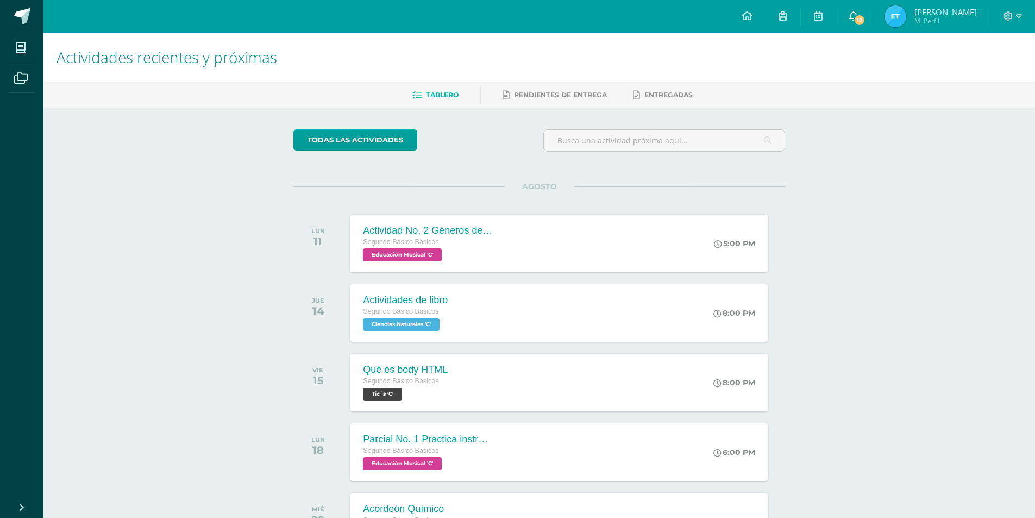
click at [856, 21] on span "10" at bounding box center [860, 20] width 12 height 12
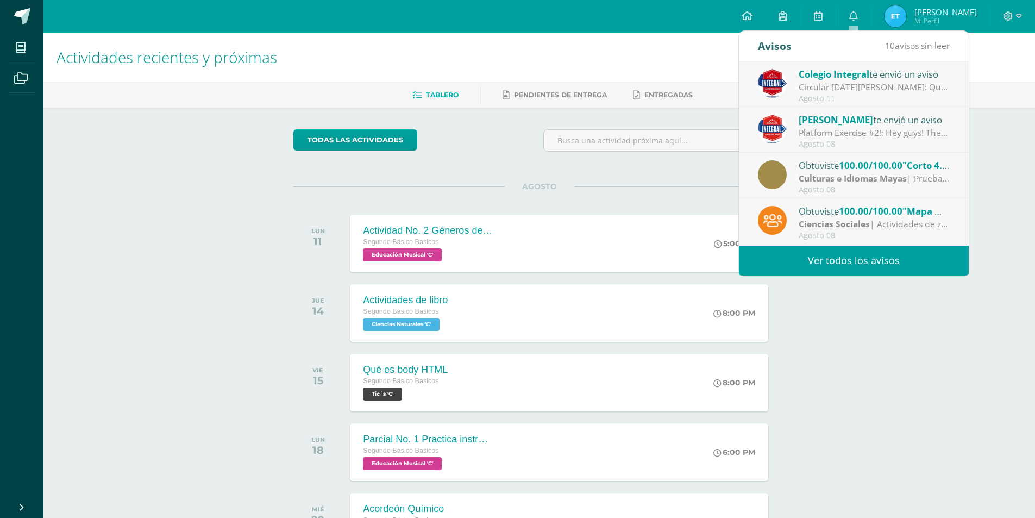
click at [832, 254] on link "Ver todos los avisos" at bounding box center [854, 261] width 230 height 30
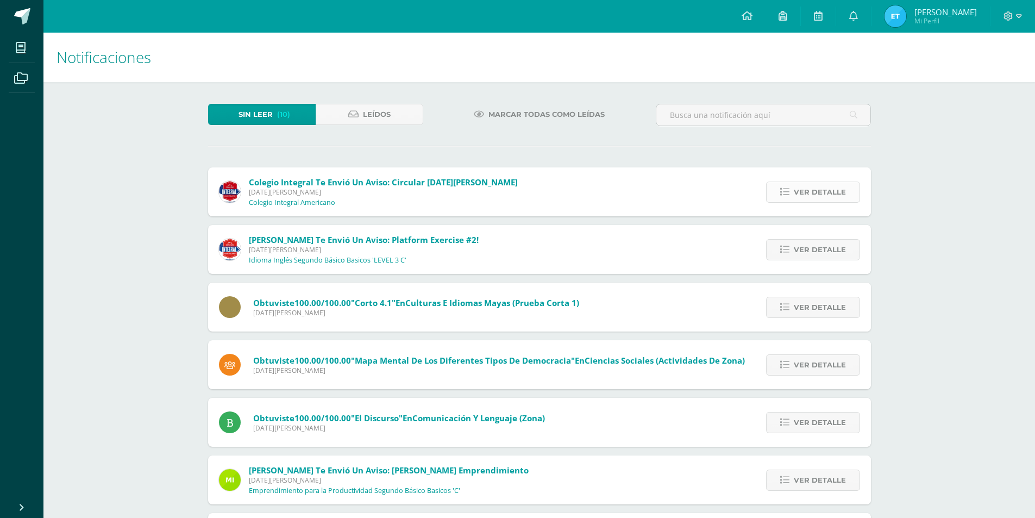
click at [811, 199] on span "Ver detalle" at bounding box center [820, 192] width 52 height 20
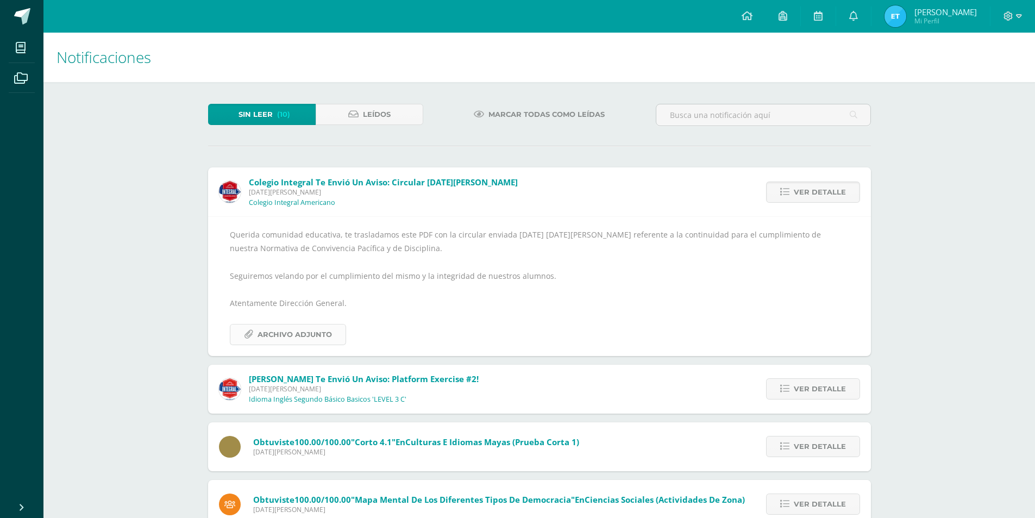
click at [280, 337] on span "Archivo Adjunto" at bounding box center [295, 334] width 74 height 20
click at [828, 195] on span "Ver detalle" at bounding box center [820, 192] width 52 height 20
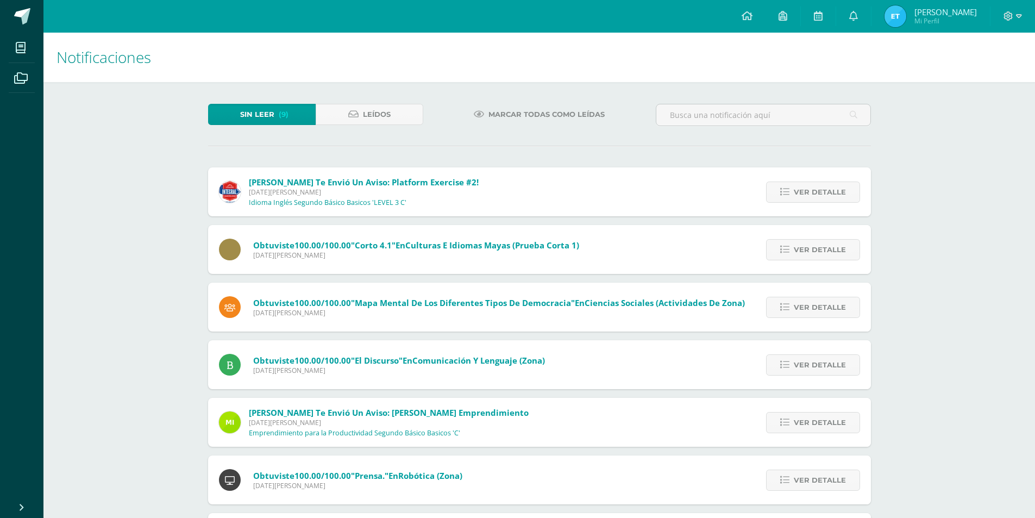
click at [828, 195] on span "Ver detalle" at bounding box center [820, 192] width 52 height 20
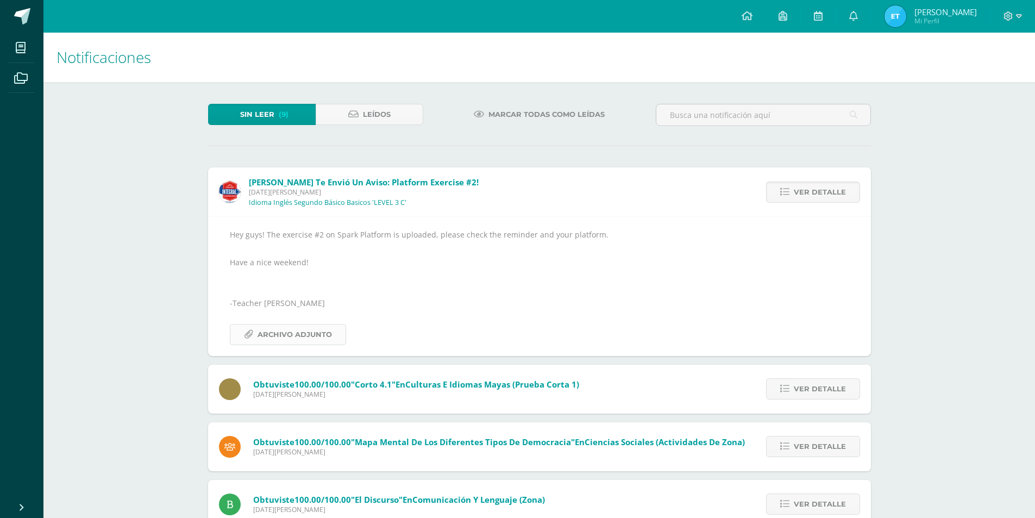
click at [275, 337] on span "Archivo Adjunto" at bounding box center [295, 334] width 74 height 20
click at [813, 195] on span "Ver detalle" at bounding box center [820, 192] width 52 height 20
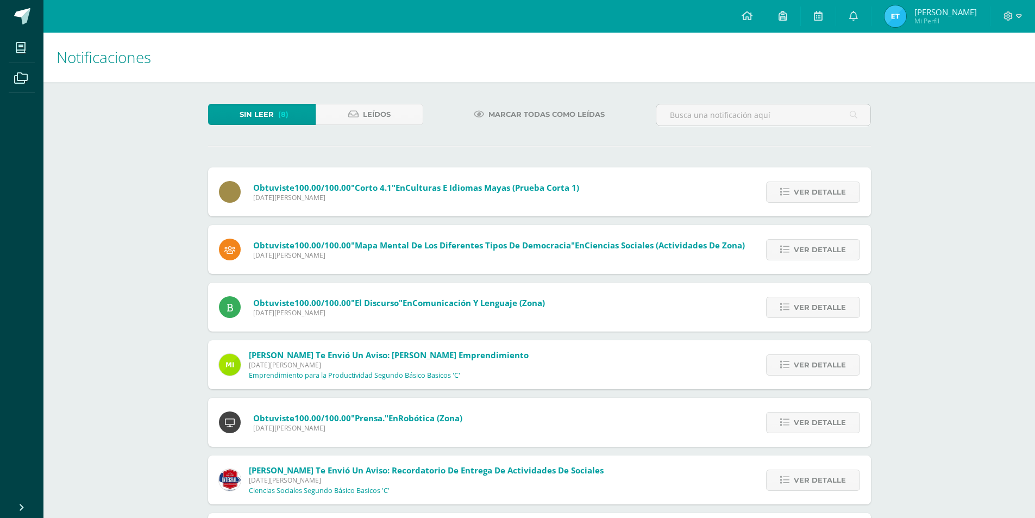
click at [813, 195] on span "Ver detalle" at bounding box center [820, 192] width 52 height 20
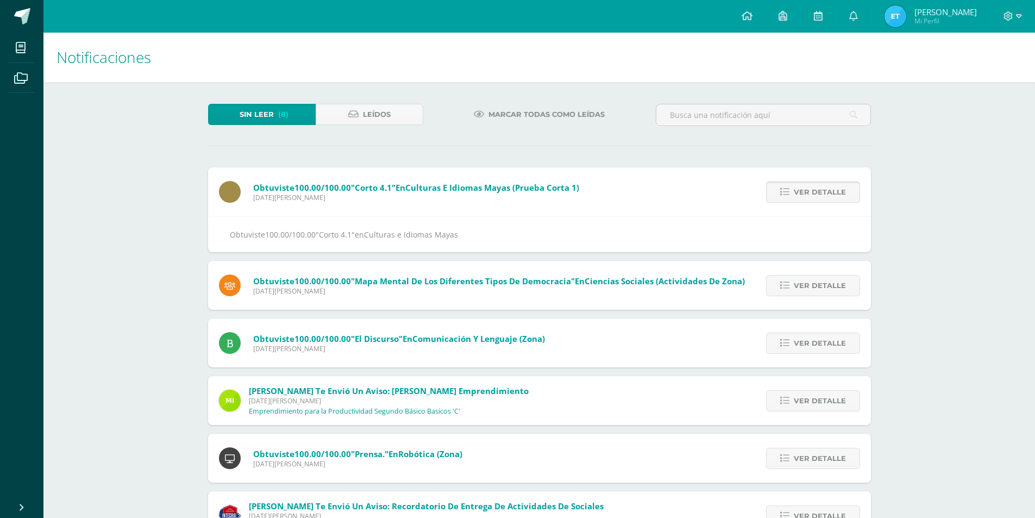
click at [811, 195] on span "Ver detalle" at bounding box center [820, 192] width 52 height 20
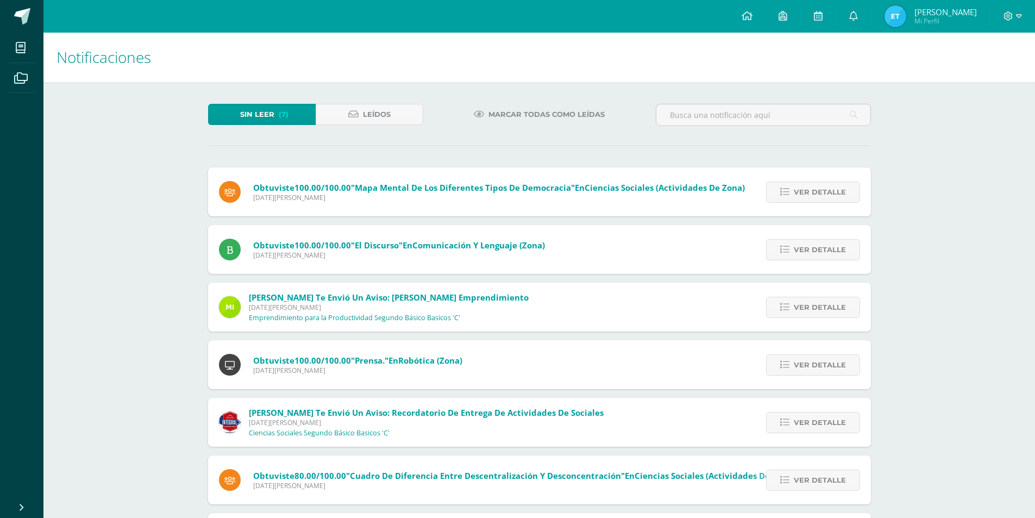
click at [811, 195] on span "Ver detalle" at bounding box center [820, 192] width 52 height 20
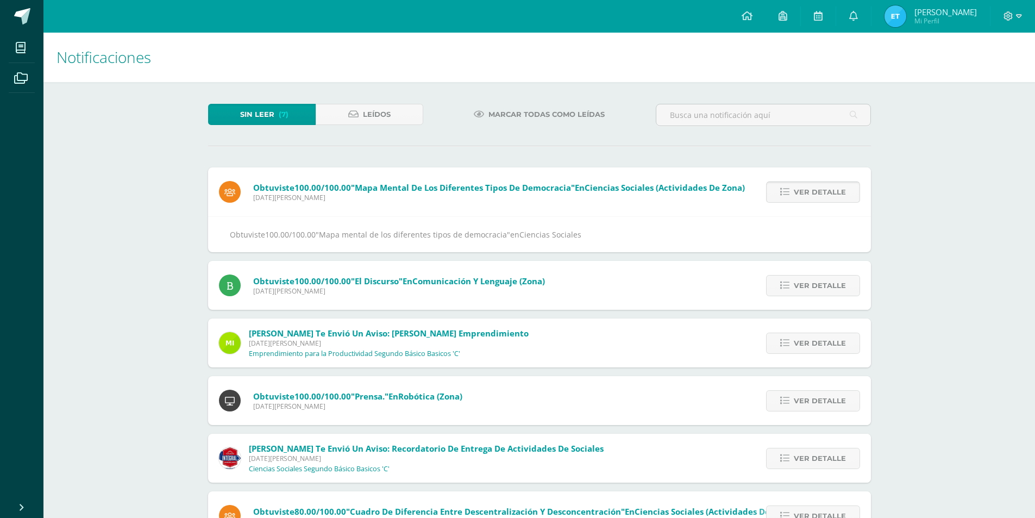
click at [811, 196] on span "Ver detalle" at bounding box center [820, 192] width 52 height 20
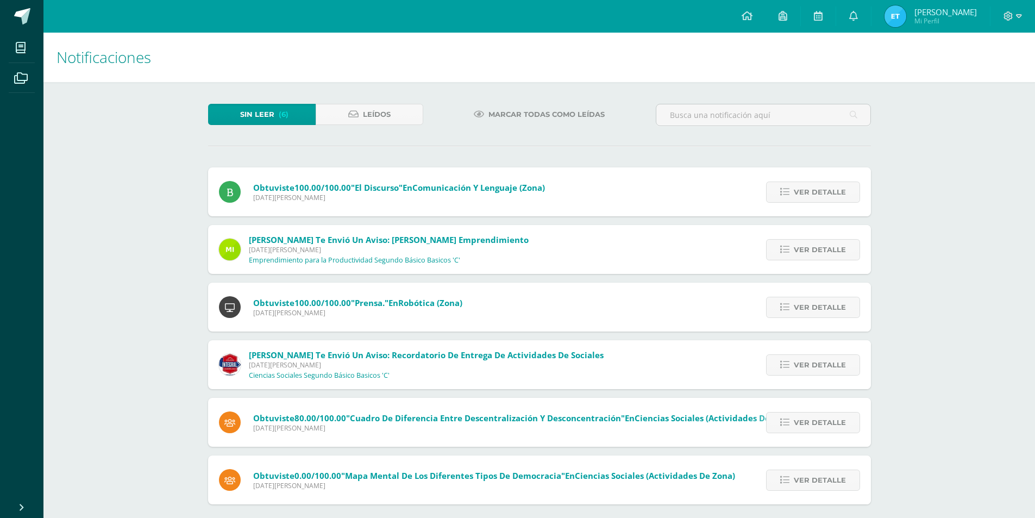
click at [811, 196] on span "Ver detalle" at bounding box center [820, 192] width 52 height 20
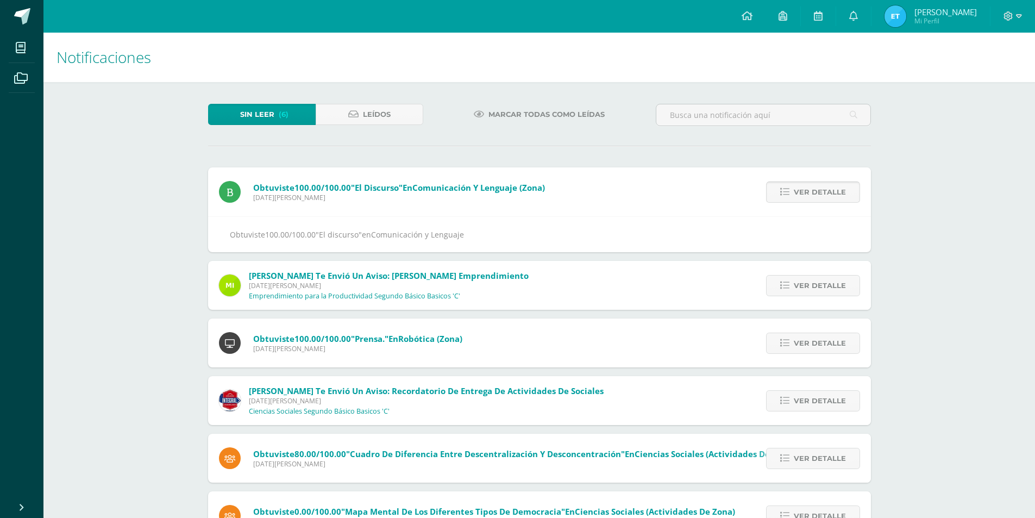
click at [810, 197] on span "Ver detalle" at bounding box center [820, 192] width 52 height 20
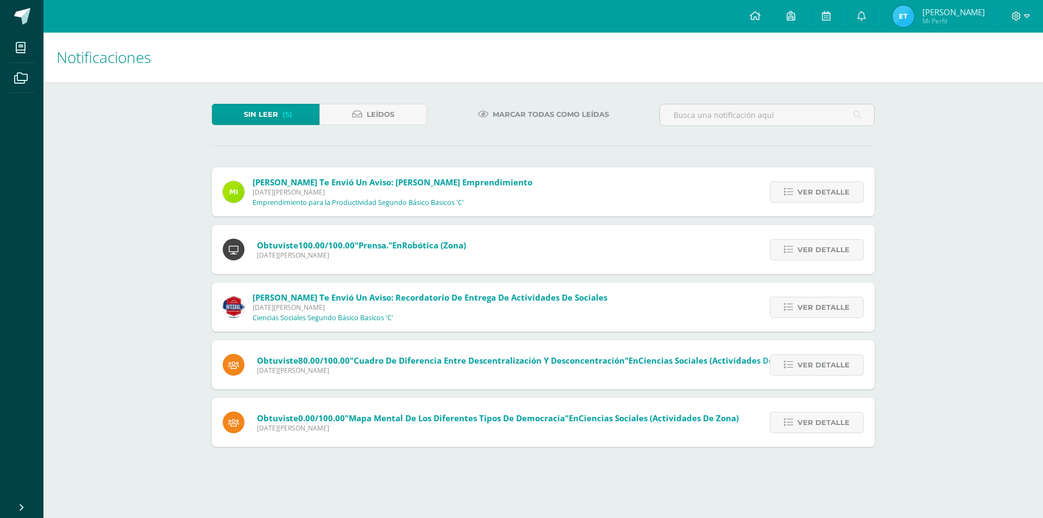
click at [809, 199] on span "Ver detalle" at bounding box center [824, 192] width 52 height 20
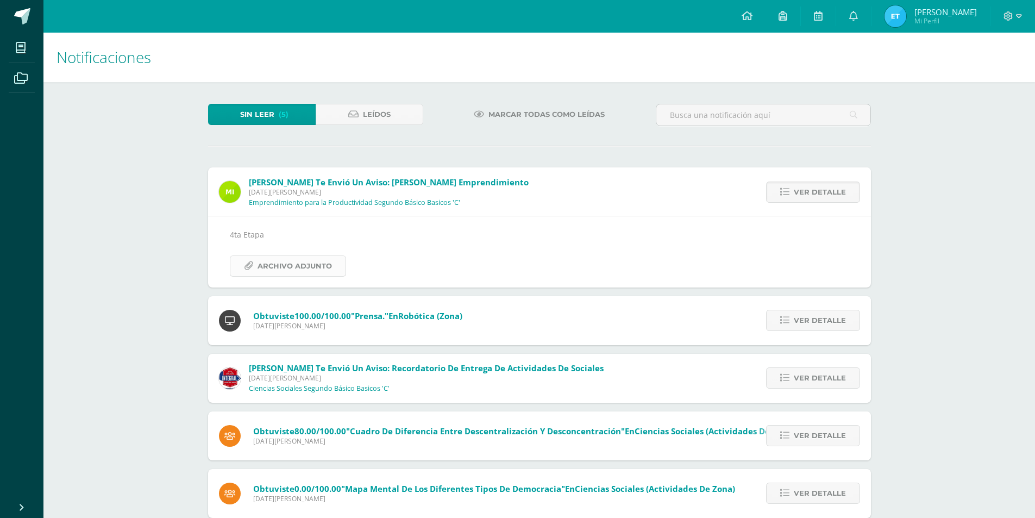
click at [317, 265] on span "Archivo Adjunto" at bounding box center [295, 266] width 74 height 20
click at [821, 184] on span "Ver detalle" at bounding box center [820, 192] width 52 height 20
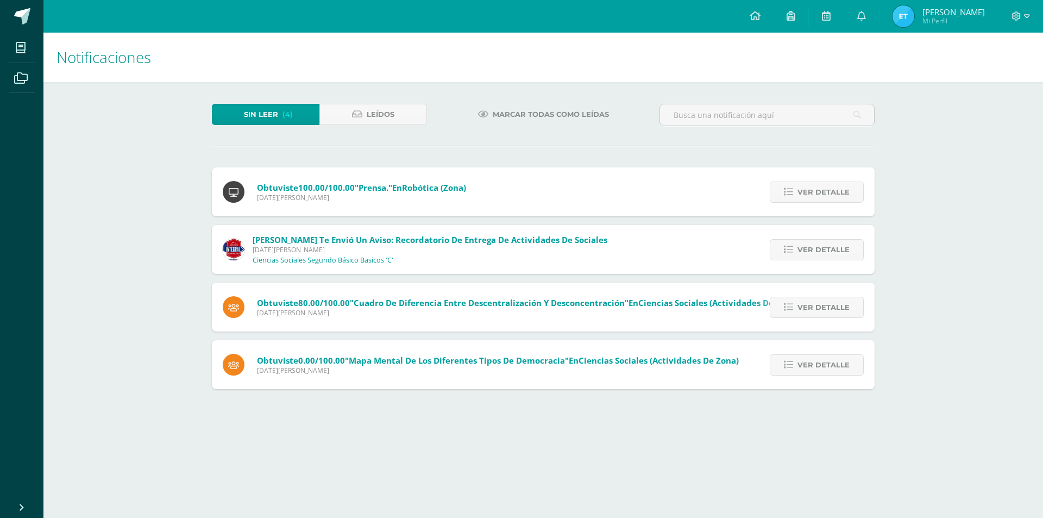
click at [821, 184] on span "Ver detalle" at bounding box center [824, 192] width 52 height 20
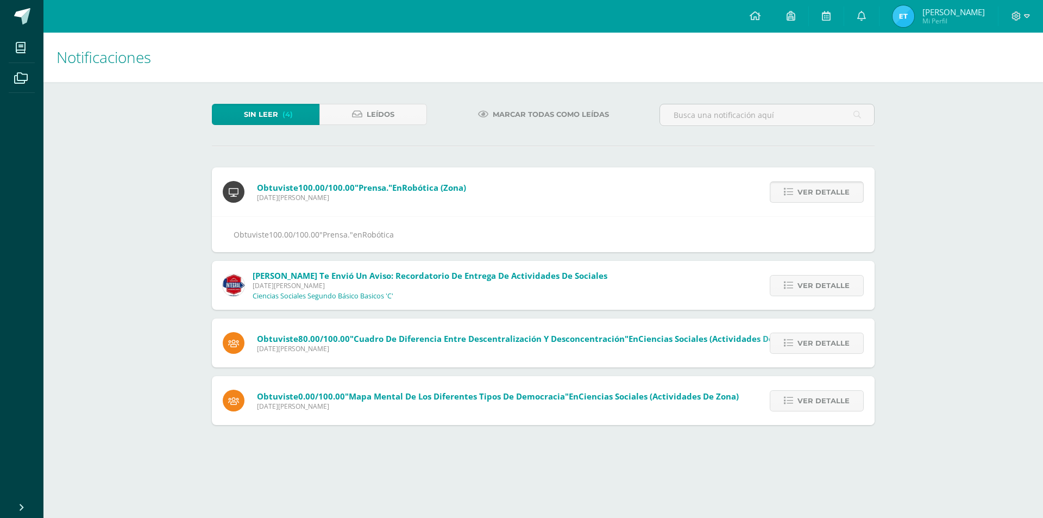
click at [832, 186] on span "Ver detalle" at bounding box center [824, 192] width 52 height 20
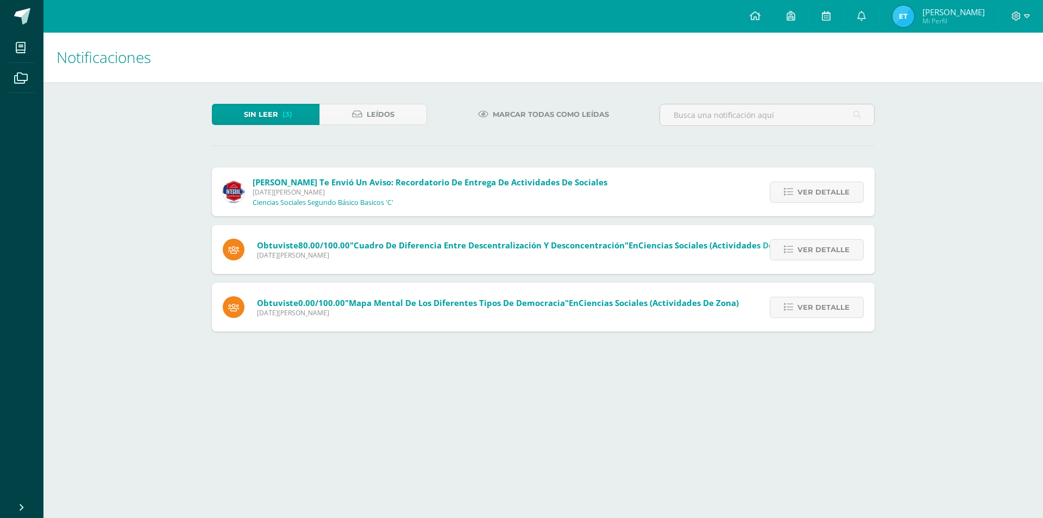
click at [832, 186] on span "Ver detalle" at bounding box center [824, 192] width 52 height 20
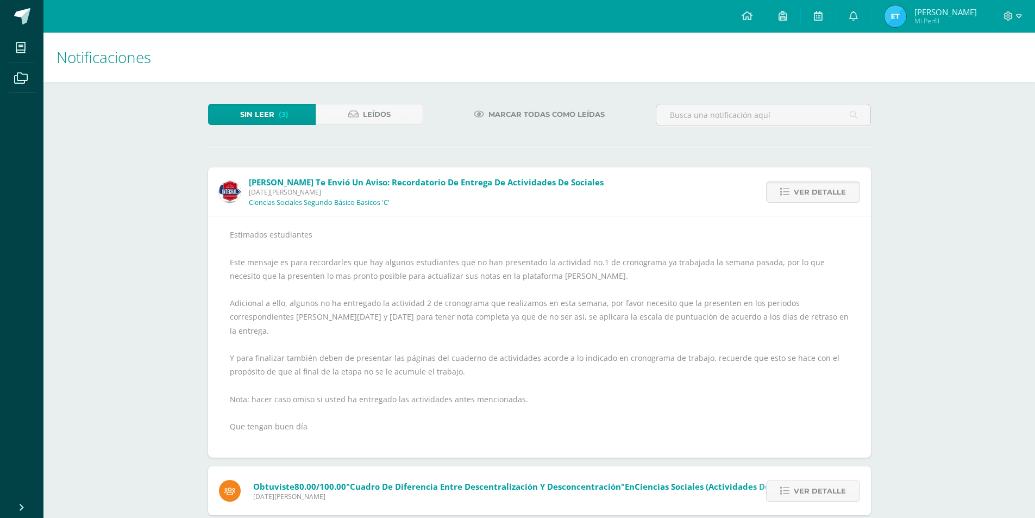
click at [834, 181] on link "Ver detalle" at bounding box center [813, 191] width 94 height 21
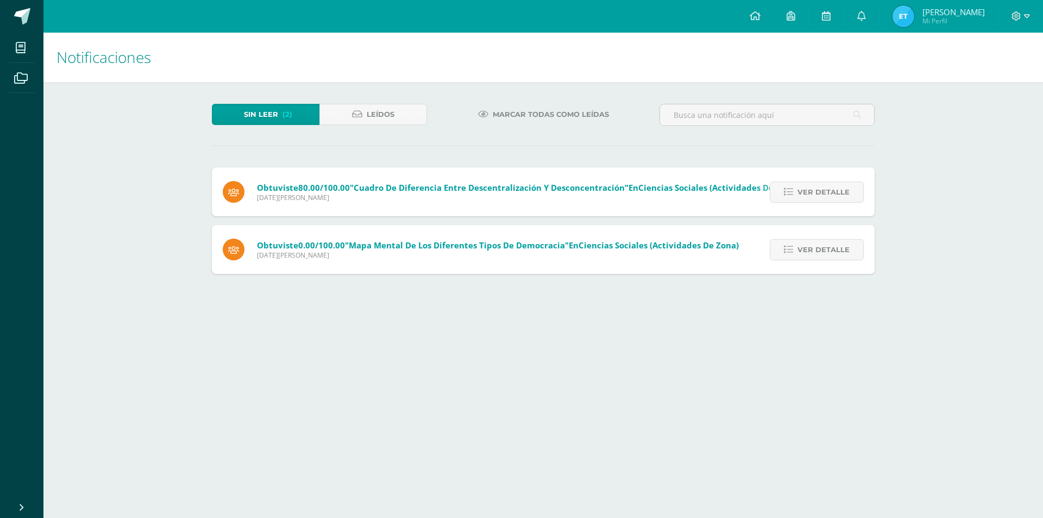
click at [834, 181] on link "Ver detalle" at bounding box center [817, 191] width 94 height 21
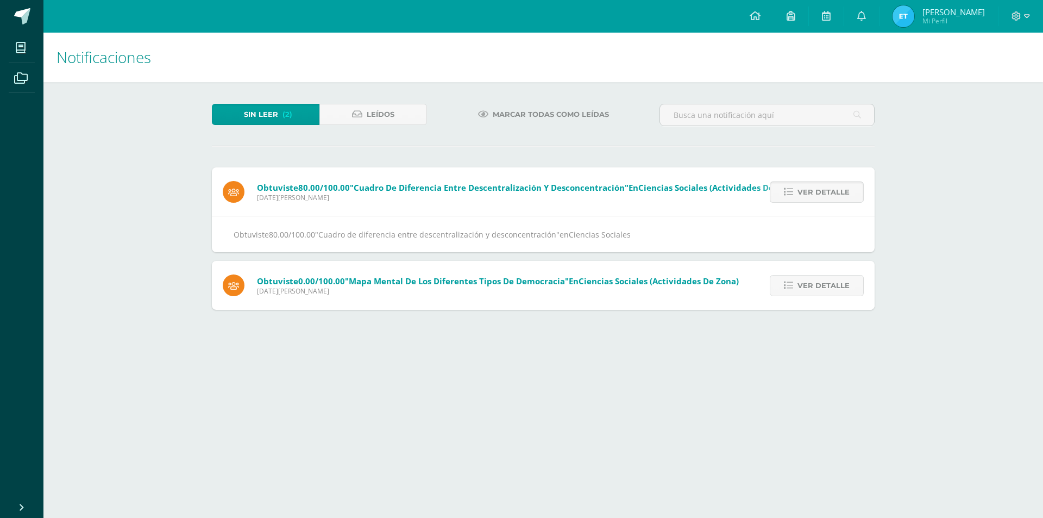
click at [823, 187] on span "Ver detalle" at bounding box center [824, 192] width 52 height 20
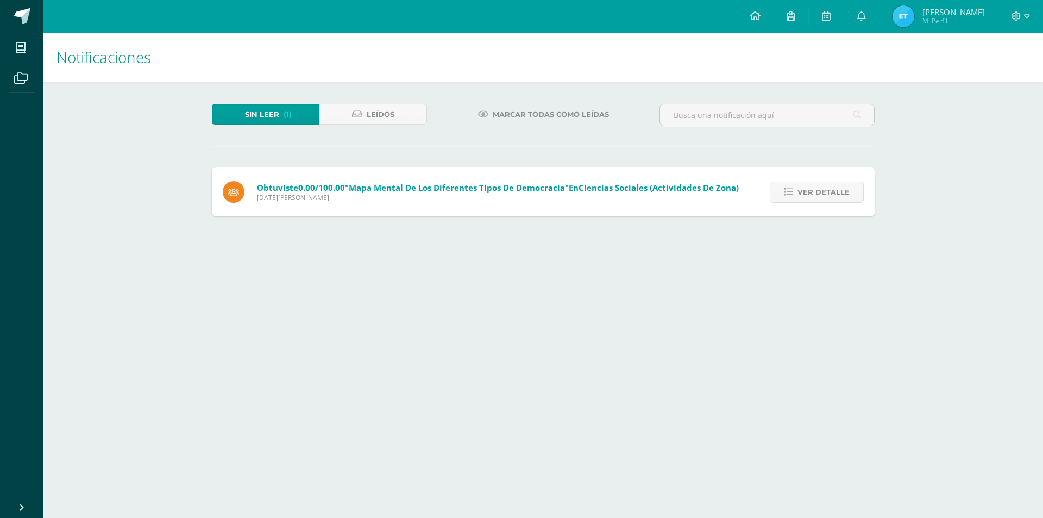
click at [823, 187] on span "Ver detalle" at bounding box center [824, 192] width 52 height 20
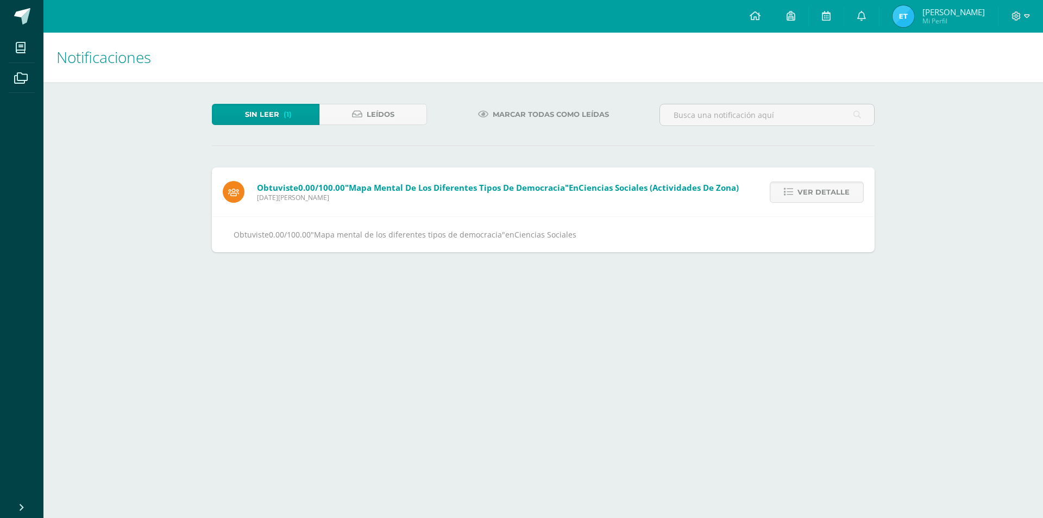
click at [823, 187] on span "Ver detalle" at bounding box center [824, 192] width 52 height 20
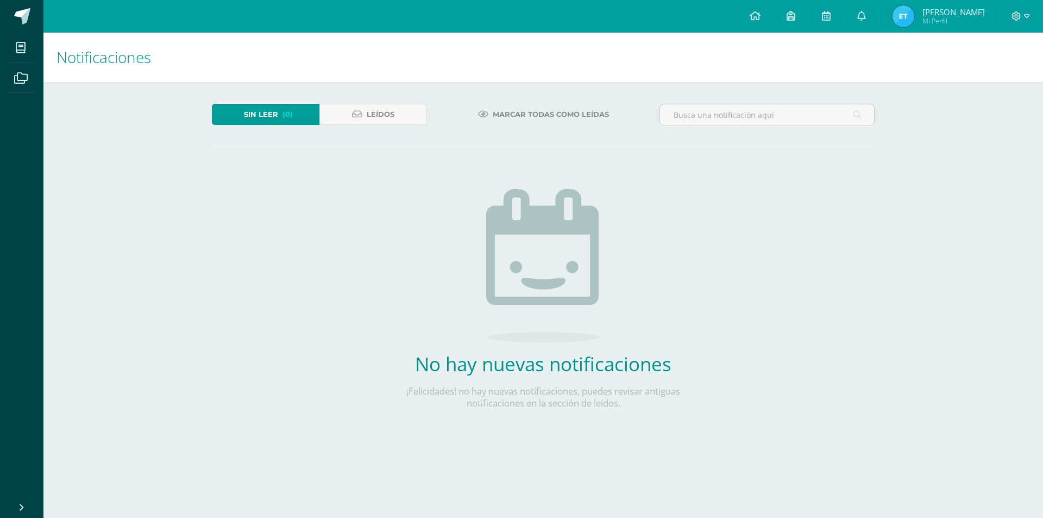
click at [367, 102] on div "Sin leer (0) Leídos Marcar todas como leídas No hay nuevas notificaciones ¡Feli…" at bounding box center [543, 274] width 706 height 384
click at [353, 122] on link "Leídos" at bounding box center [374, 114] width 108 height 21
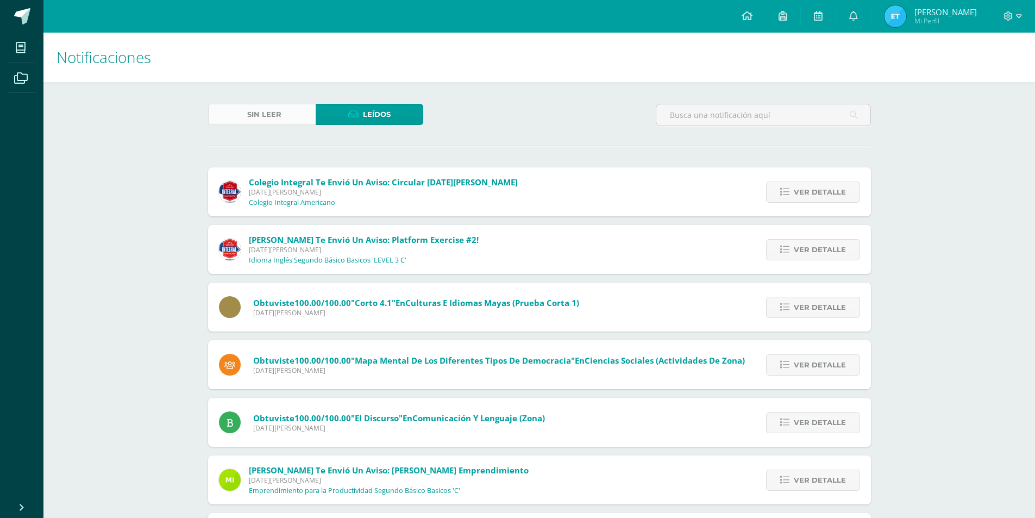
click at [249, 115] on span "Sin leer" at bounding box center [264, 114] width 34 height 20
